Goal: Task Accomplishment & Management: Use online tool/utility

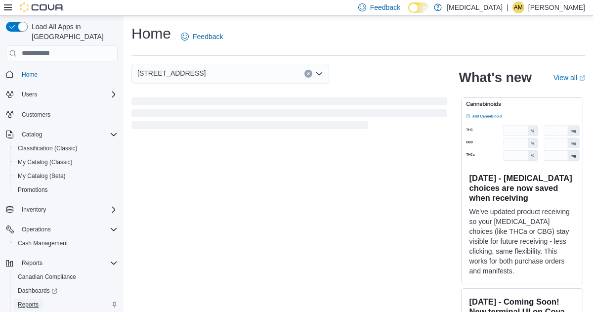
click at [34, 300] on span "Reports" at bounding box center [28, 304] width 21 height 8
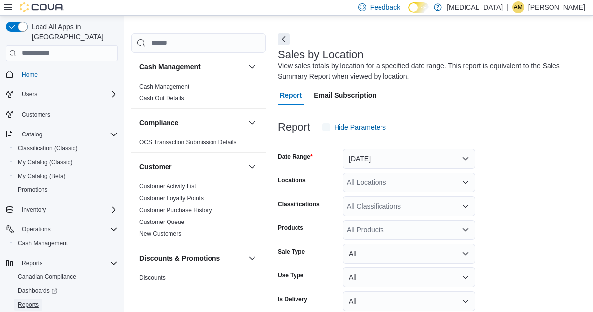
scroll to position [33, 0]
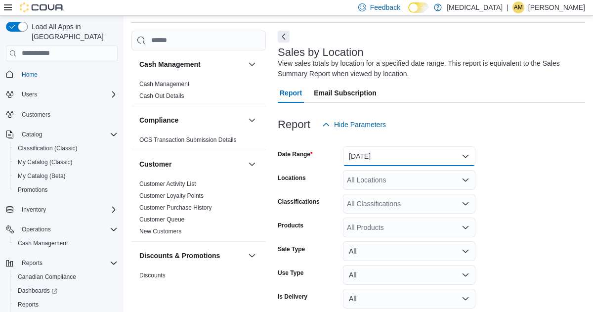
click at [466, 153] on button "[DATE]" at bounding box center [409, 156] width 132 height 20
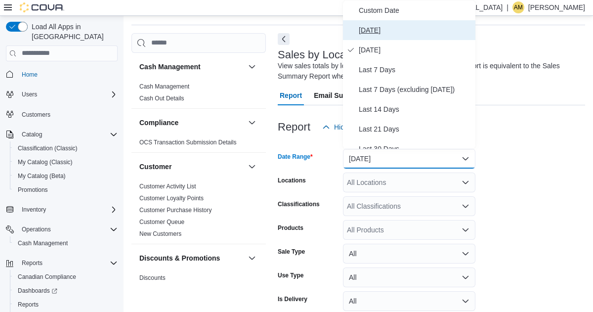
click at [368, 28] on span "[DATE]" at bounding box center [415, 30] width 113 height 12
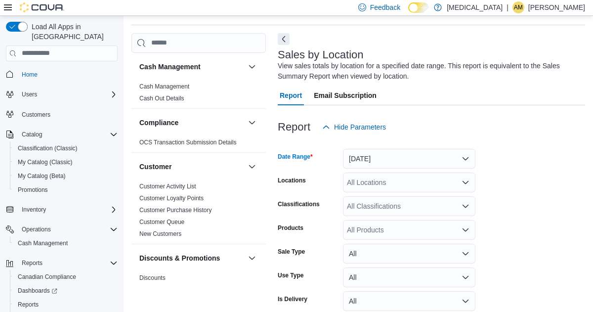
click at [534, 139] on div at bounding box center [431, 143] width 307 height 12
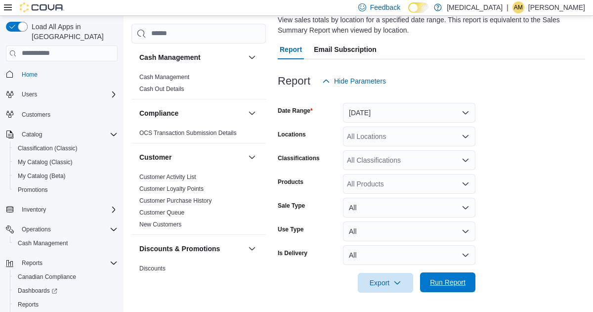
click at [440, 281] on span "Run Report" at bounding box center [448, 282] width 36 height 10
